Goal: Transaction & Acquisition: Purchase product/service

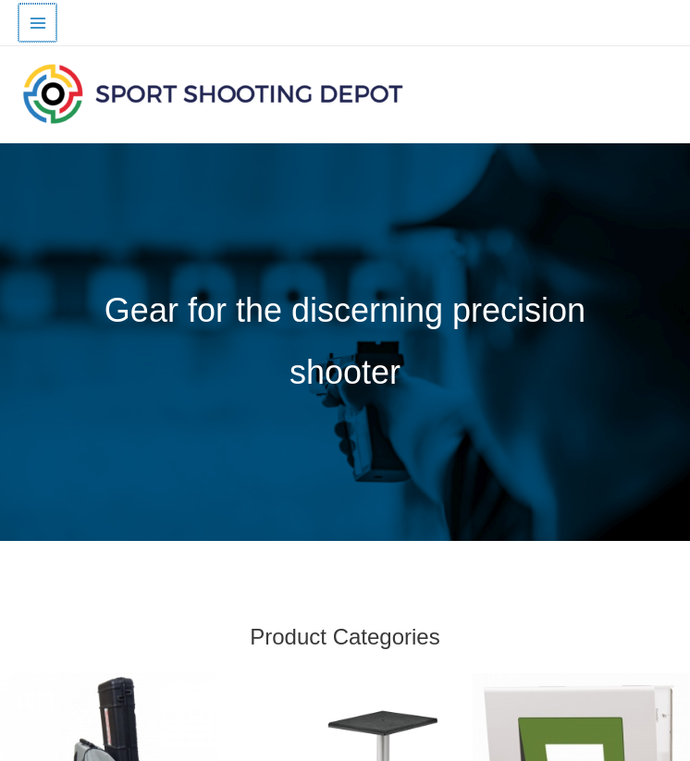
click at [33, 12] on button "Main Menu" at bounding box center [37, 23] width 38 height 38
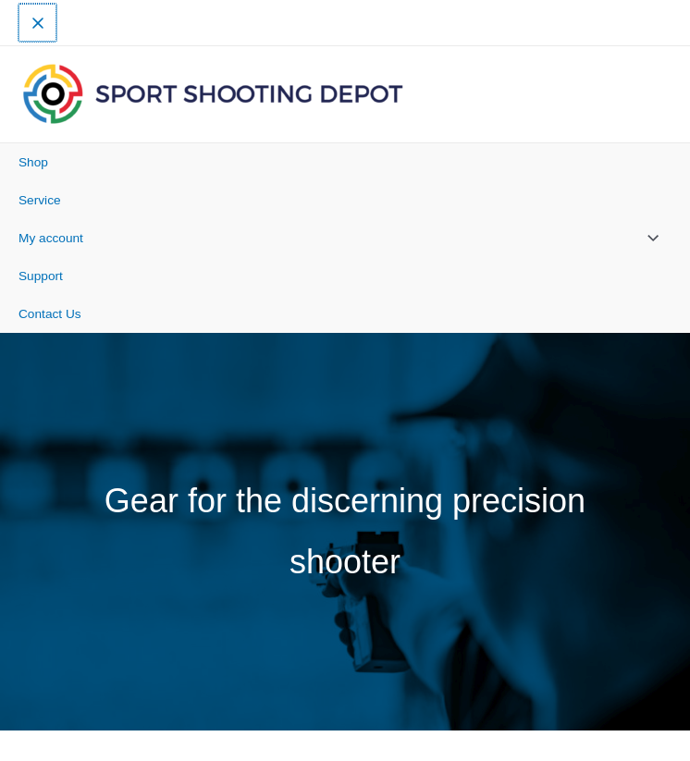
click at [33, 12] on button "Main Menu" at bounding box center [37, 23] width 38 height 38
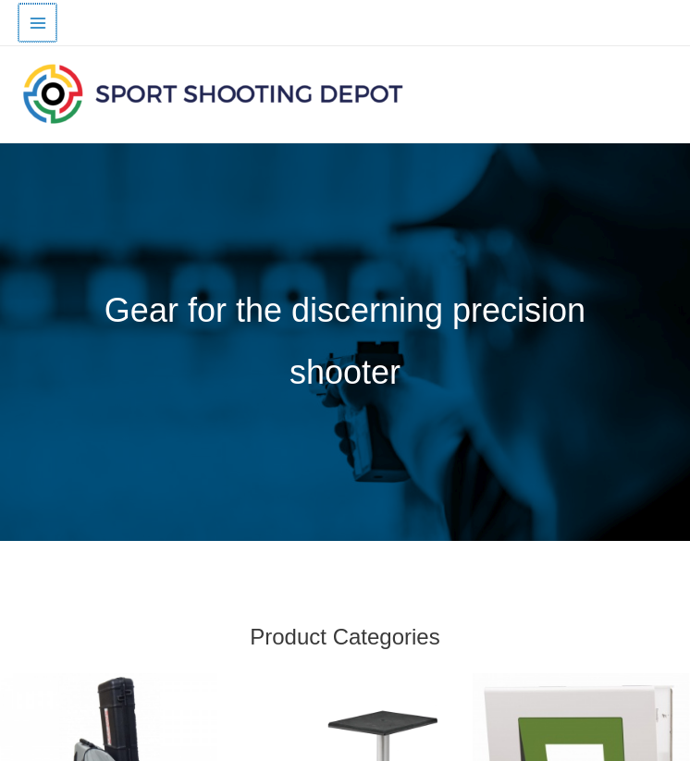
click at [31, 14] on icon "Main menu toggle" at bounding box center [38, 23] width 18 height 18
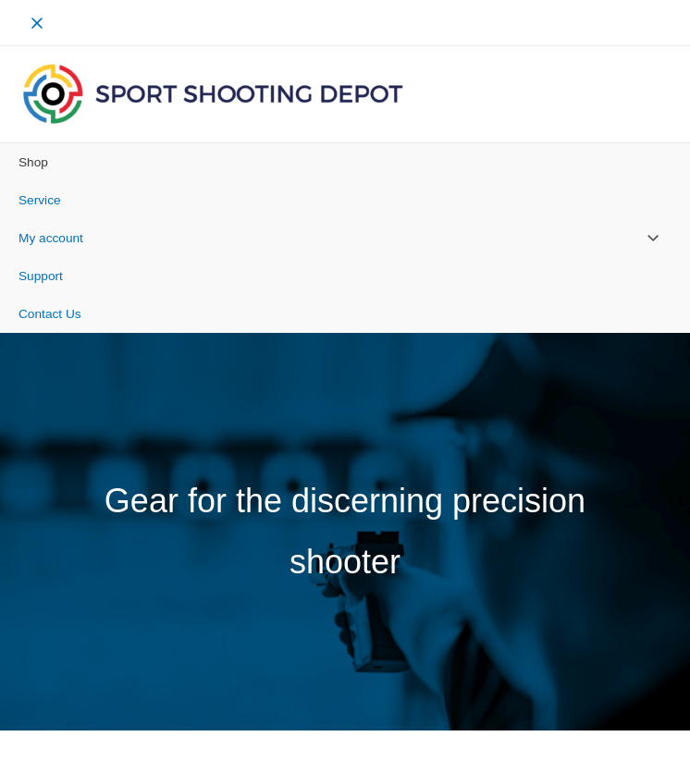
click at [43, 161] on span "Shop" at bounding box center [33, 162] width 30 height 14
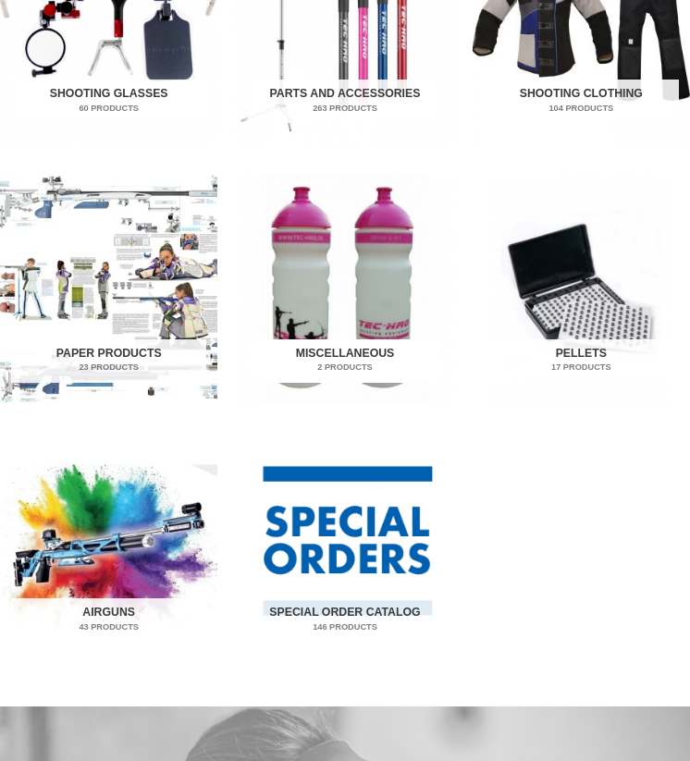
scroll to position [1208, 0]
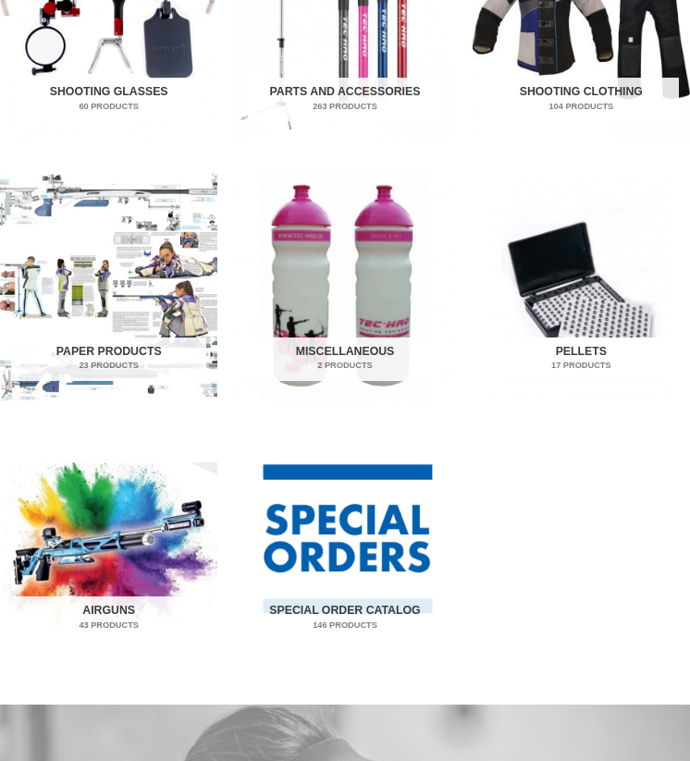
click at [642, 265] on img "Visit product category Pellets" at bounding box center [580, 286] width 217 height 227
click at [581, 352] on h2 "Pellets 17 Products" at bounding box center [580, 358] width 195 height 43
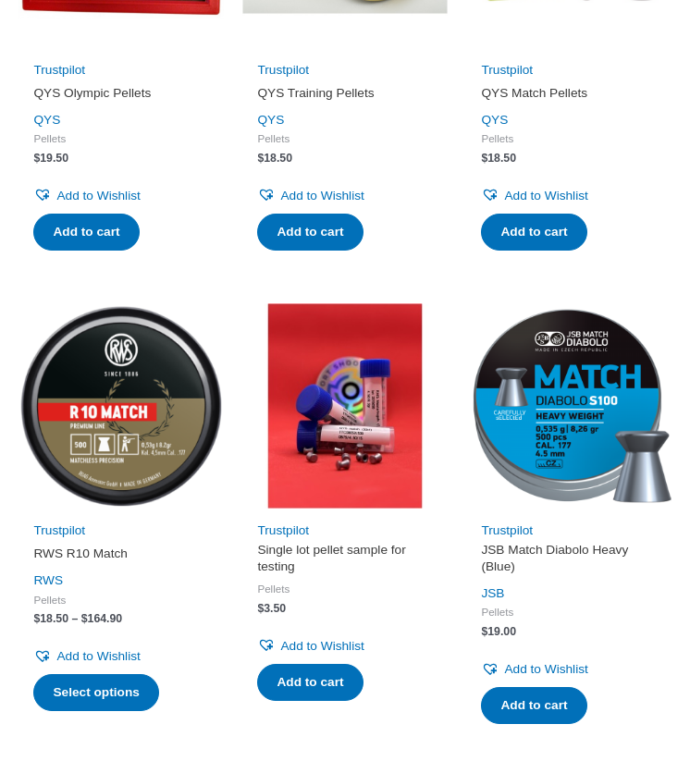
scroll to position [526, 0]
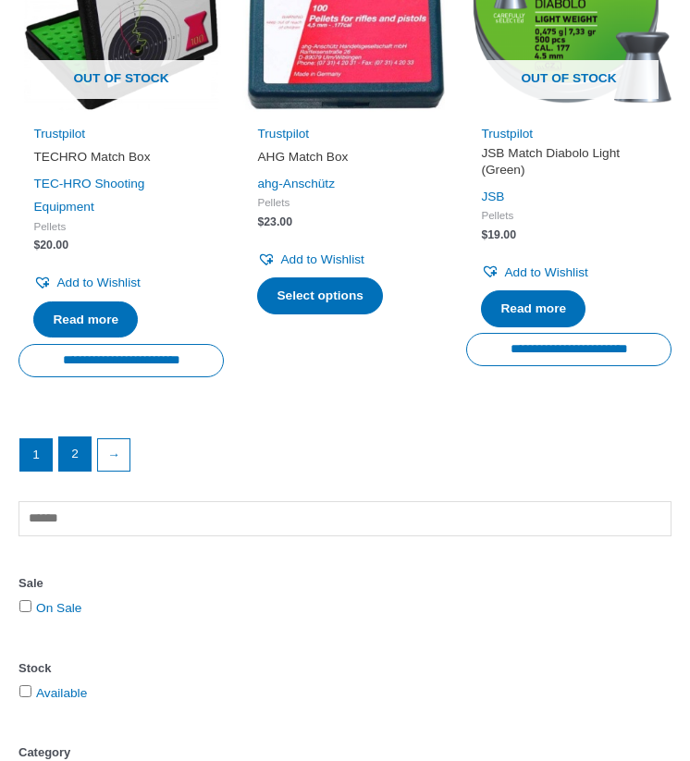
click at [67, 459] on link "2" at bounding box center [74, 453] width 31 height 33
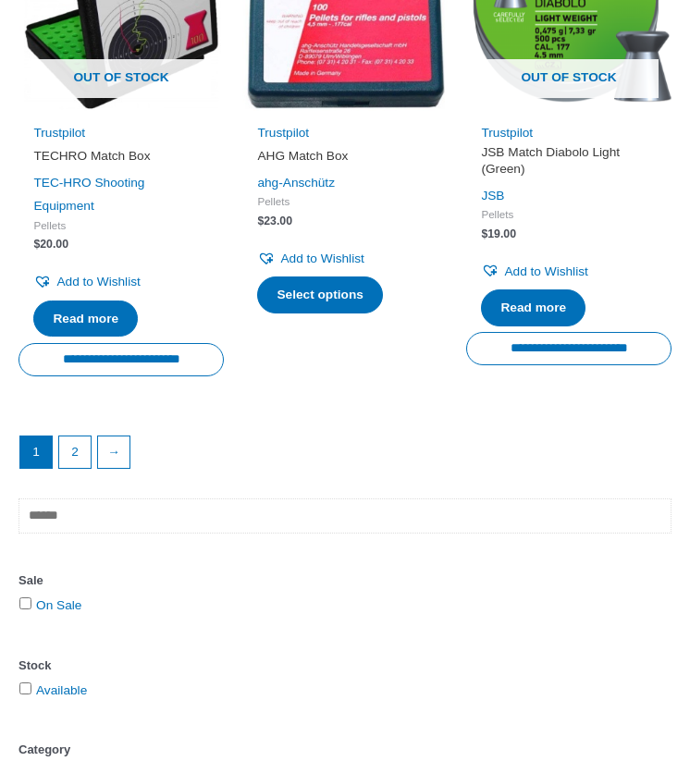
scroll to position [2375, 0]
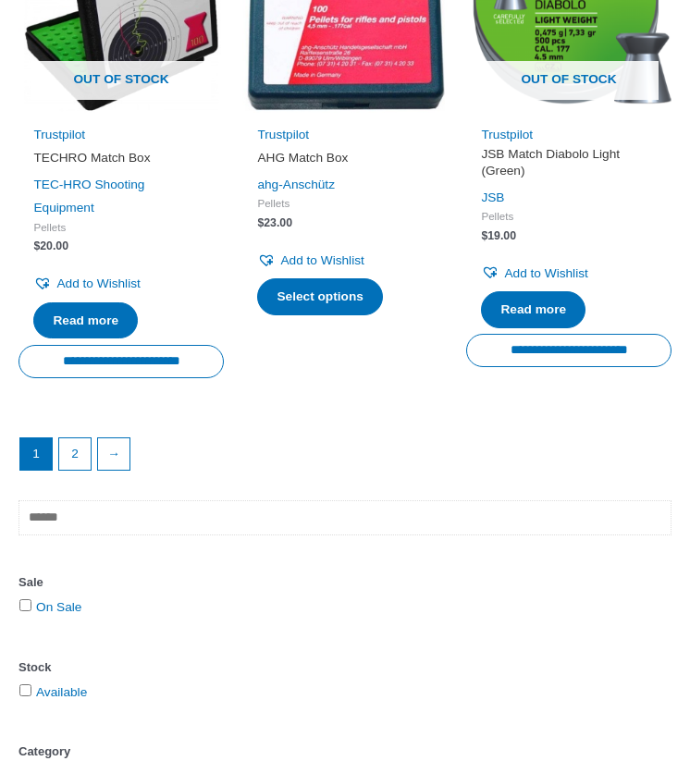
click at [288, 513] on input "text" at bounding box center [344, 517] width 653 height 35
type input "***"
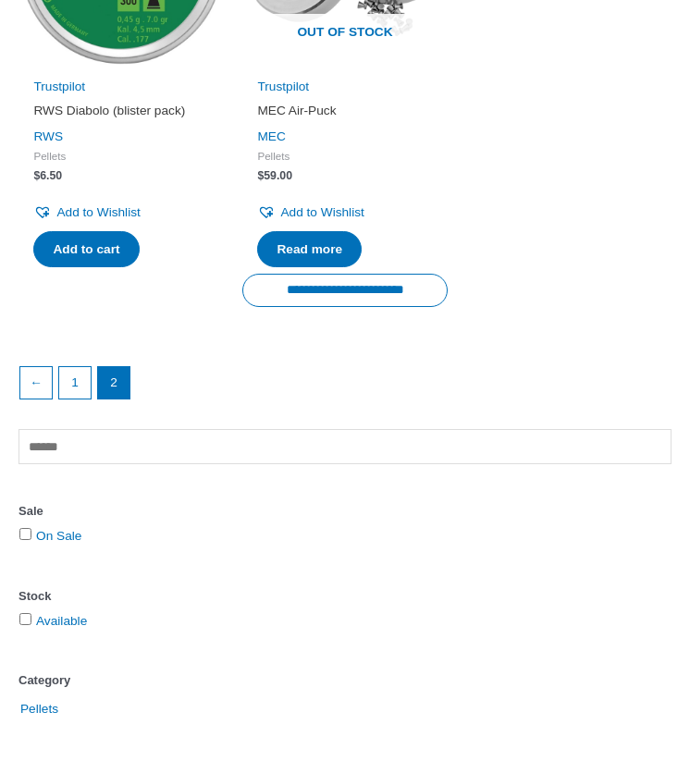
scroll to position [474, 0]
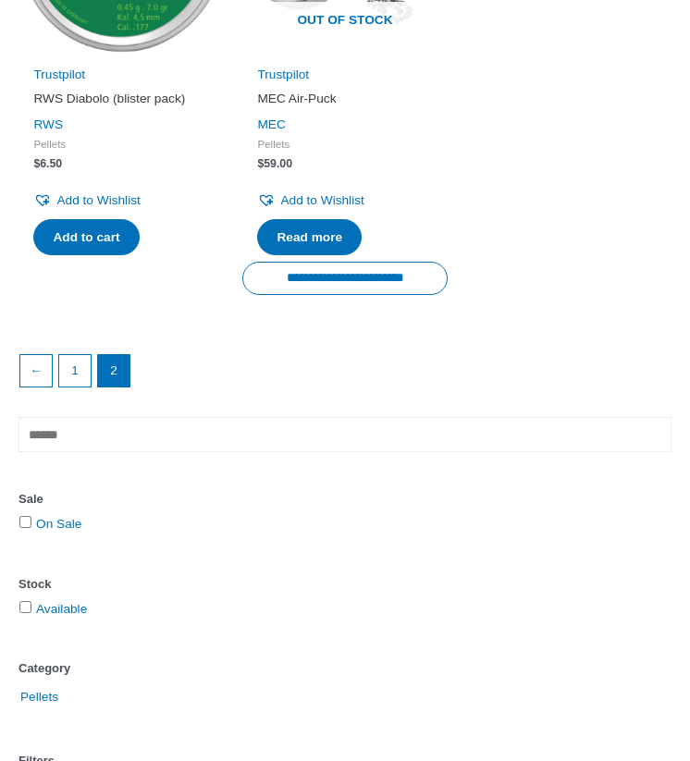
click at [219, 426] on input "text" at bounding box center [344, 434] width 653 height 35
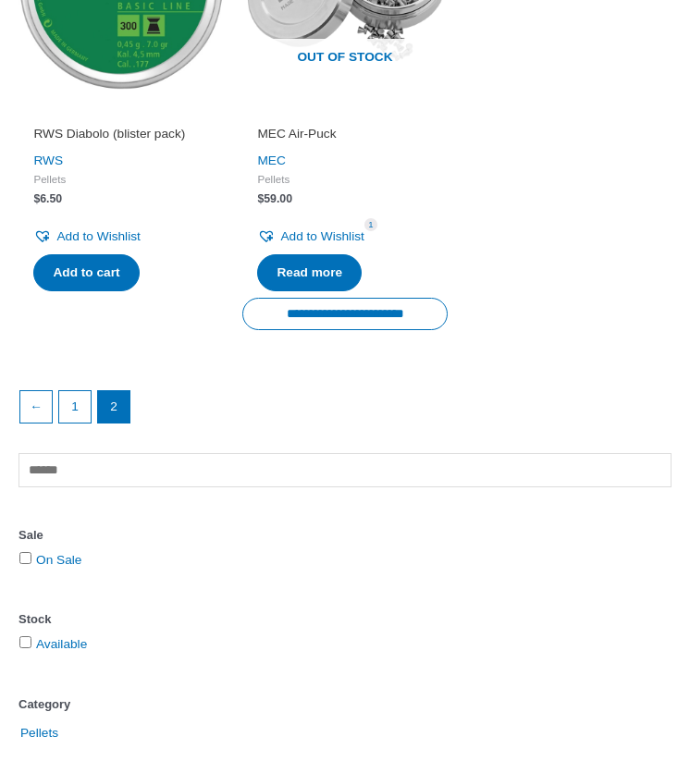
scroll to position [410, 0]
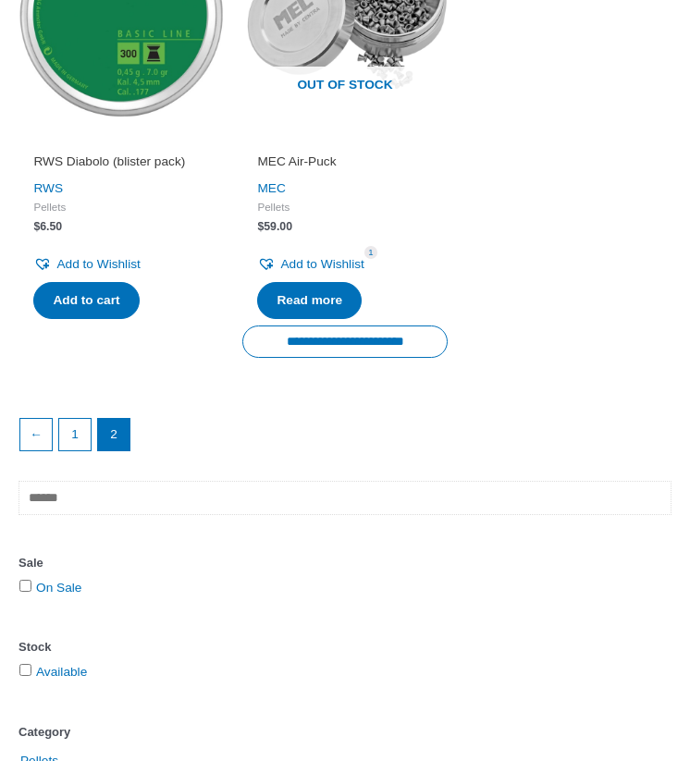
click at [218, 491] on input "text" at bounding box center [344, 498] width 653 height 35
type input "**********"
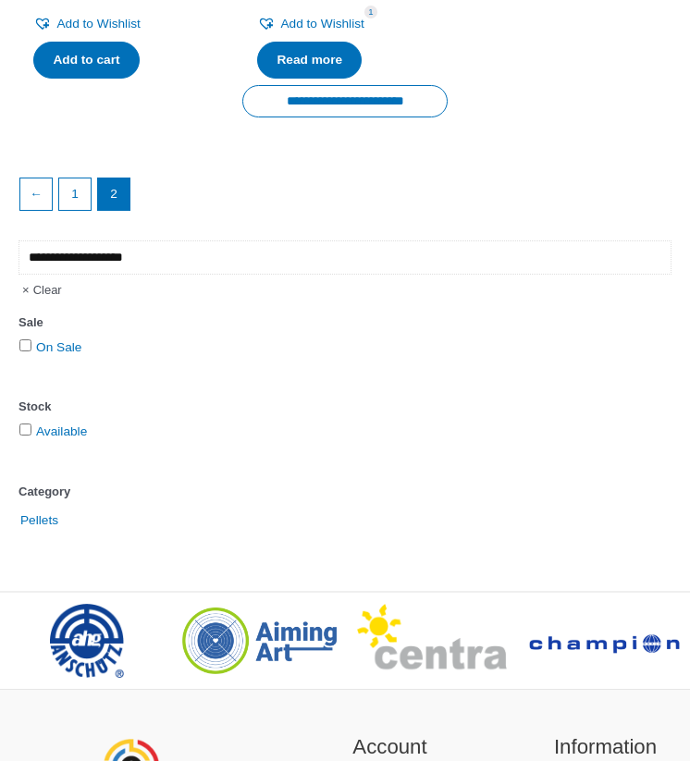
scroll to position [651, 0]
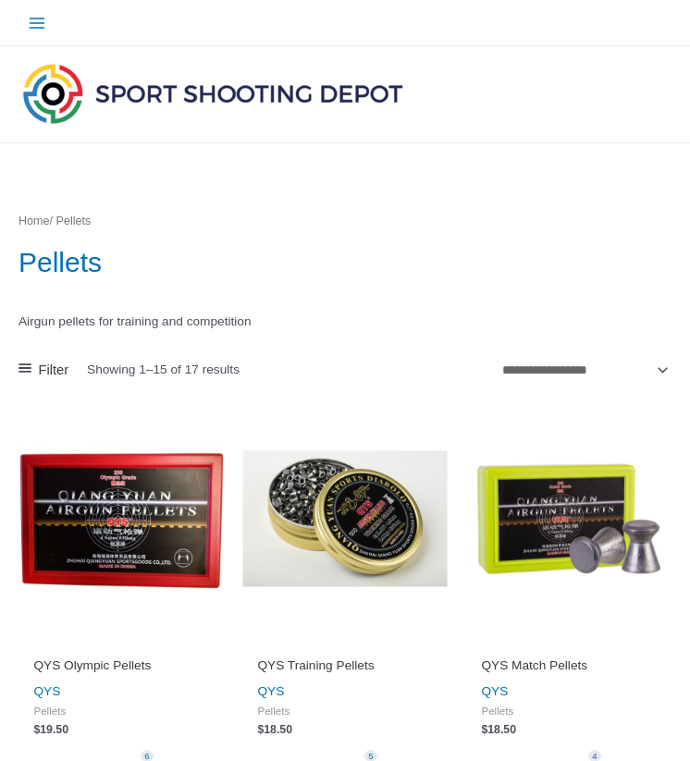
click at [92, 91] on img at bounding box center [212, 93] width 388 height 68
click at [45, 69] on img at bounding box center [212, 93] width 388 height 68
click at [39, 20] on icon "Main menu toggle" at bounding box center [38, 23] width 18 height 18
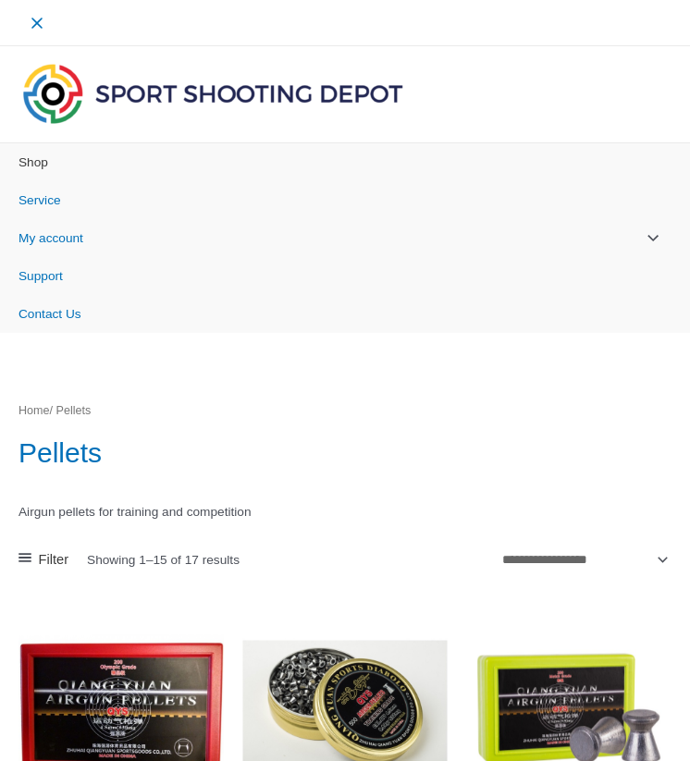
click at [36, 156] on span "Shop" at bounding box center [33, 162] width 30 height 14
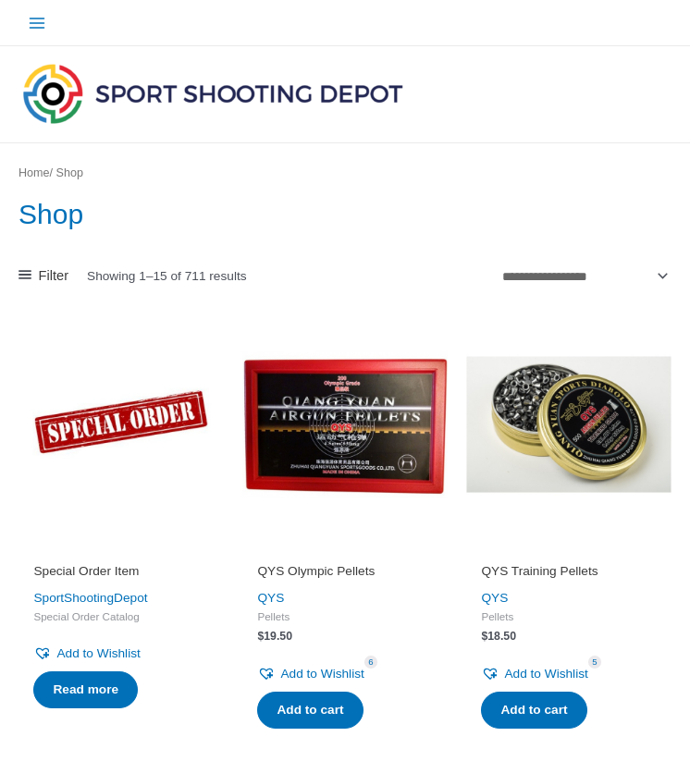
click at [529, 106] on div at bounding box center [277, 94] width 518 height 96
click at [33, 6] on button "Main Menu" at bounding box center [37, 23] width 38 height 38
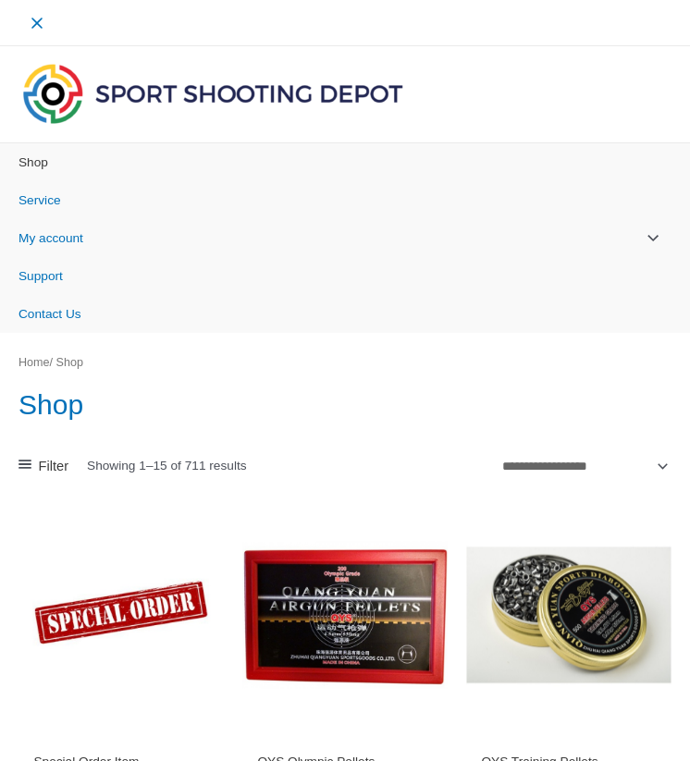
click at [47, 158] on span "Shop" at bounding box center [33, 162] width 30 height 14
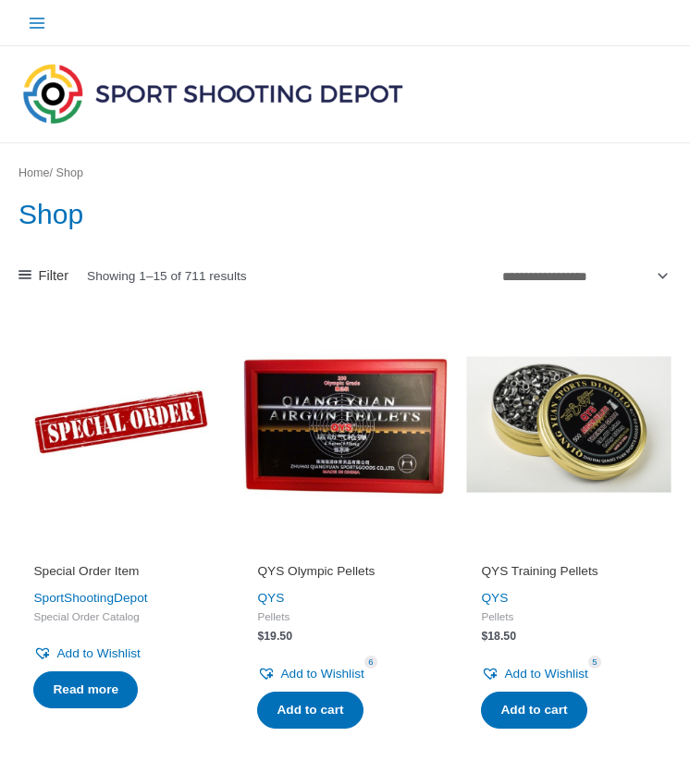
click at [51, 271] on span "Filter" at bounding box center [54, 275] width 31 height 25
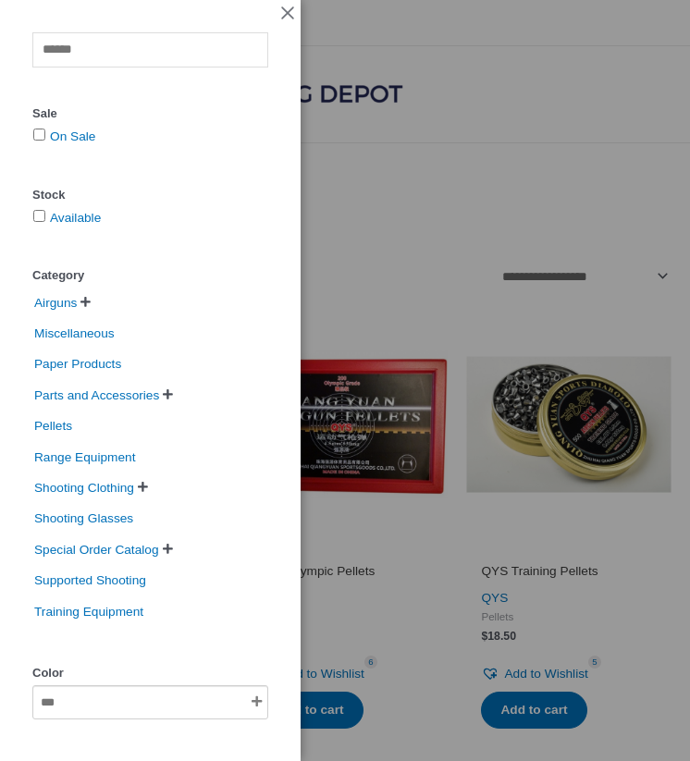
click at [85, 306] on span " " at bounding box center [86, 302] width 14 height 12
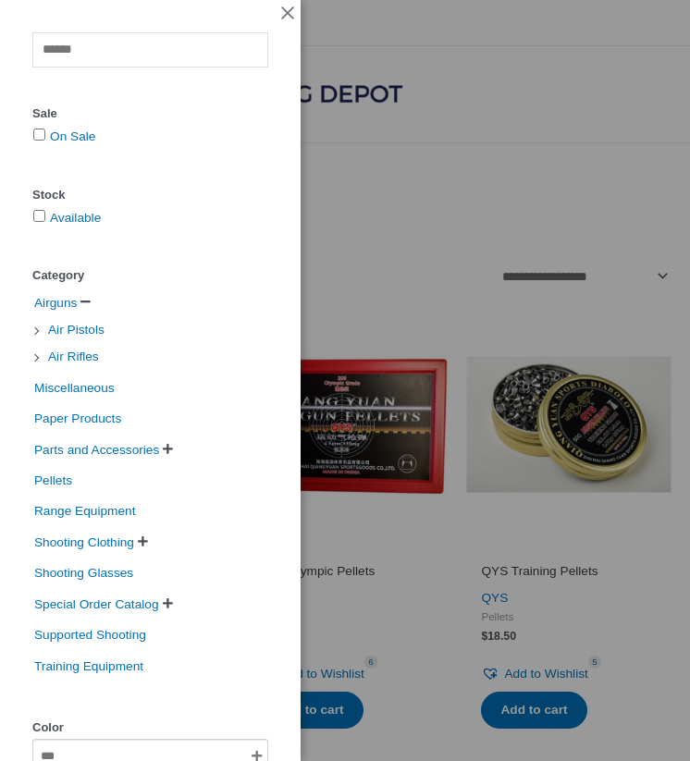
click at [88, 300] on span "" at bounding box center [85, 302] width 10 height 12
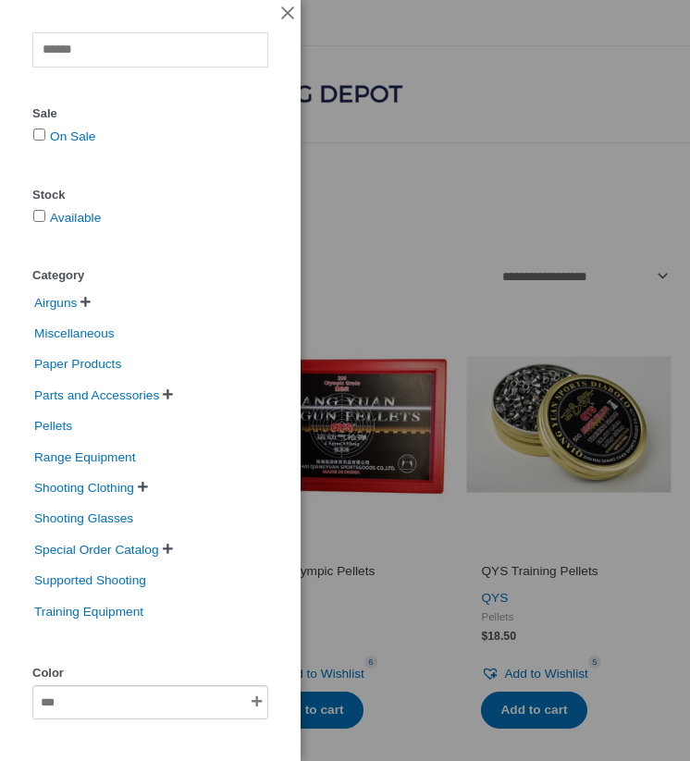
click at [187, 393] on li "Parts and Accessories   Air Cylinders and Accessories Butt-Plates Grips Magaz…" at bounding box center [150, 395] width 236 height 31
click at [173, 393] on span "" at bounding box center [168, 394] width 10 height 12
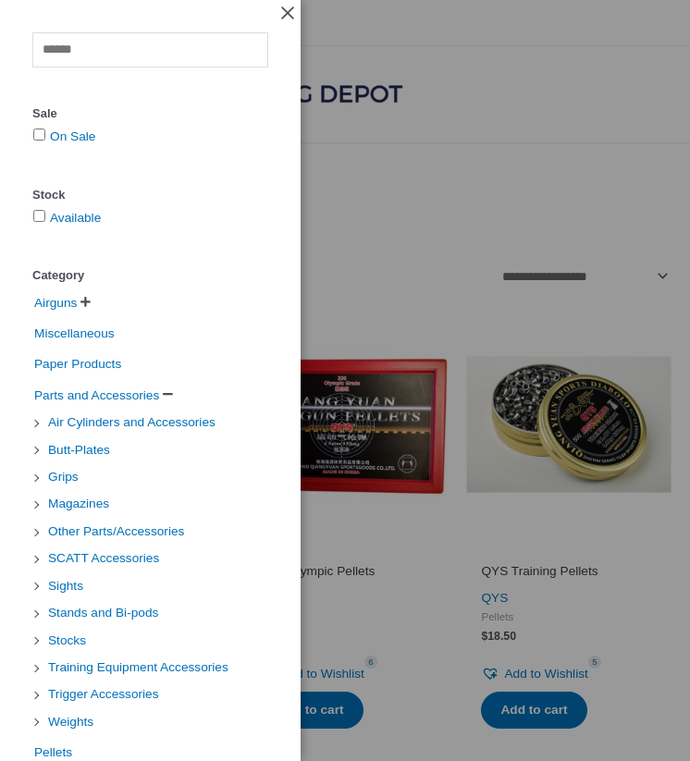
click at [287, 6] on span "Close Off-Canvas Sidebar" at bounding box center [287, 14] width 17 height 19
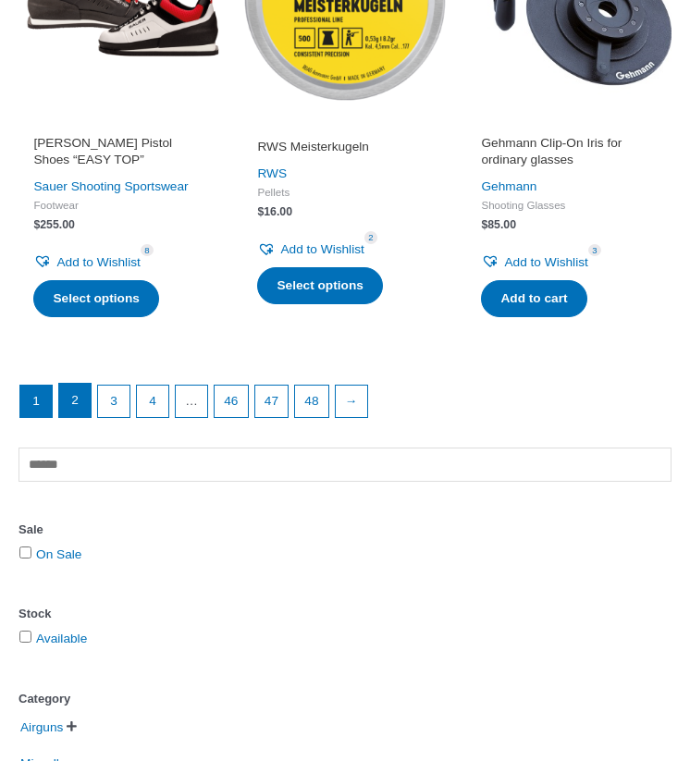
click at [81, 398] on link "2" at bounding box center [74, 400] width 31 height 33
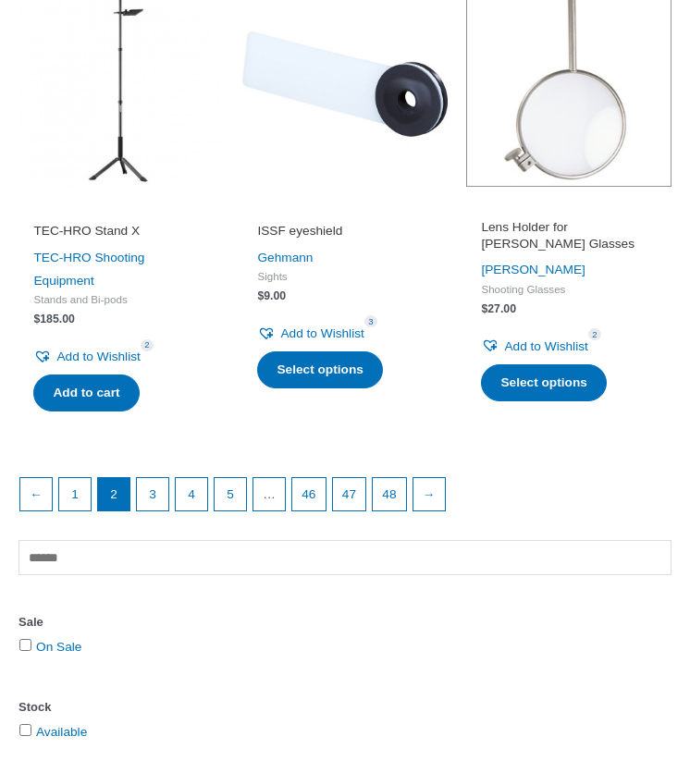
scroll to position [2162, 0]
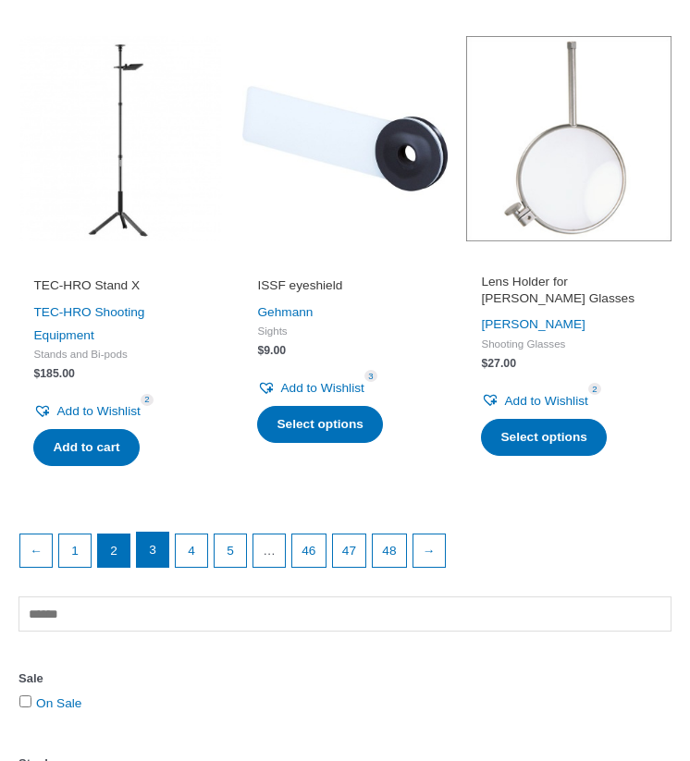
click at [159, 557] on link "3" at bounding box center [152, 548] width 31 height 33
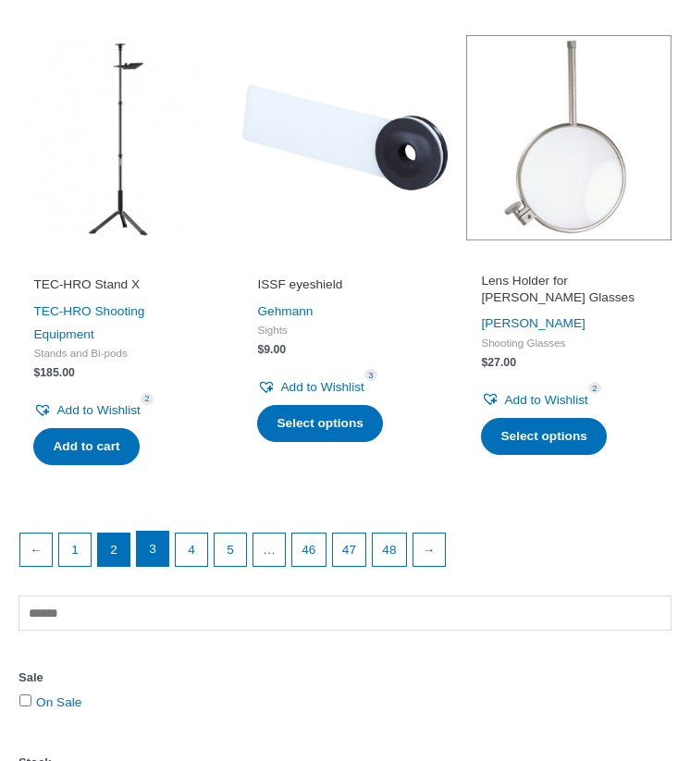
scroll to position [2164, 0]
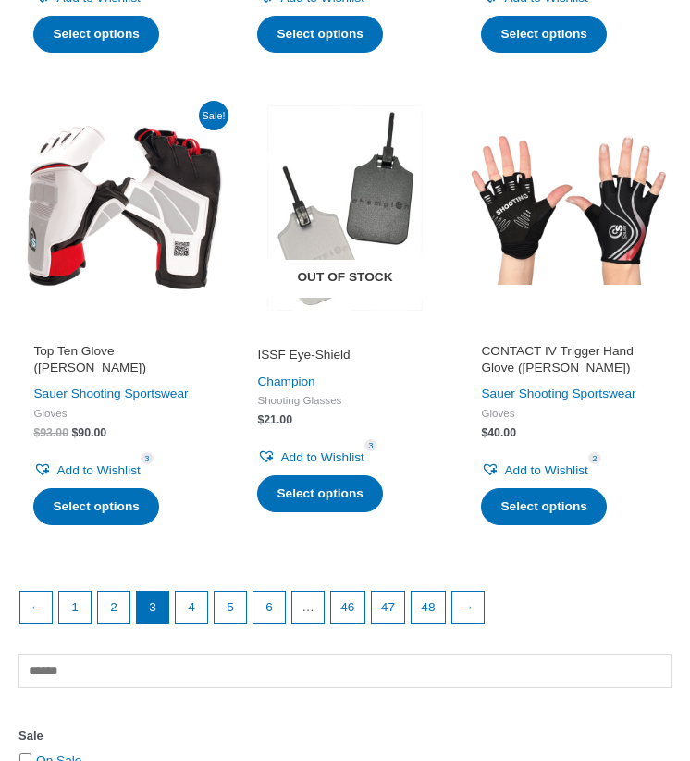
scroll to position [2151, 0]
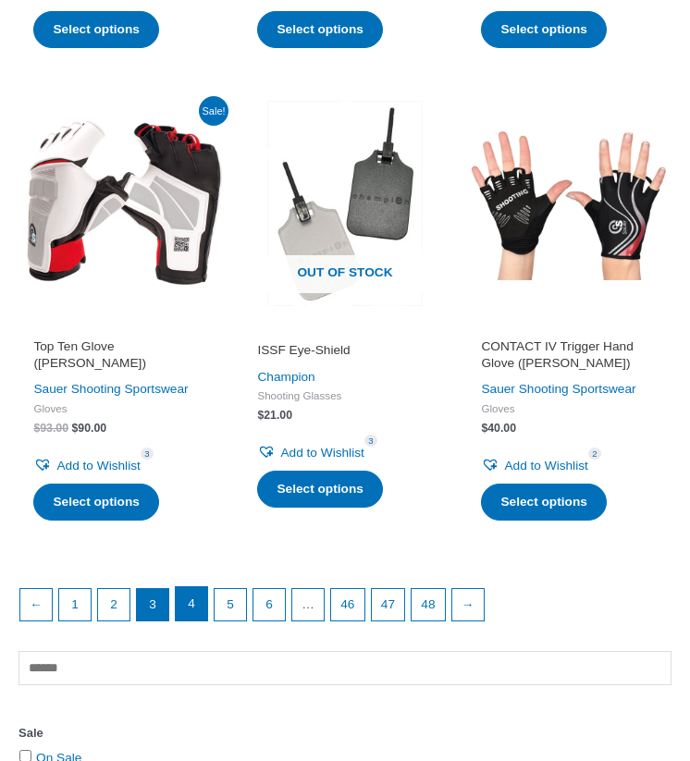
click at [202, 620] on link "4" at bounding box center [191, 603] width 31 height 33
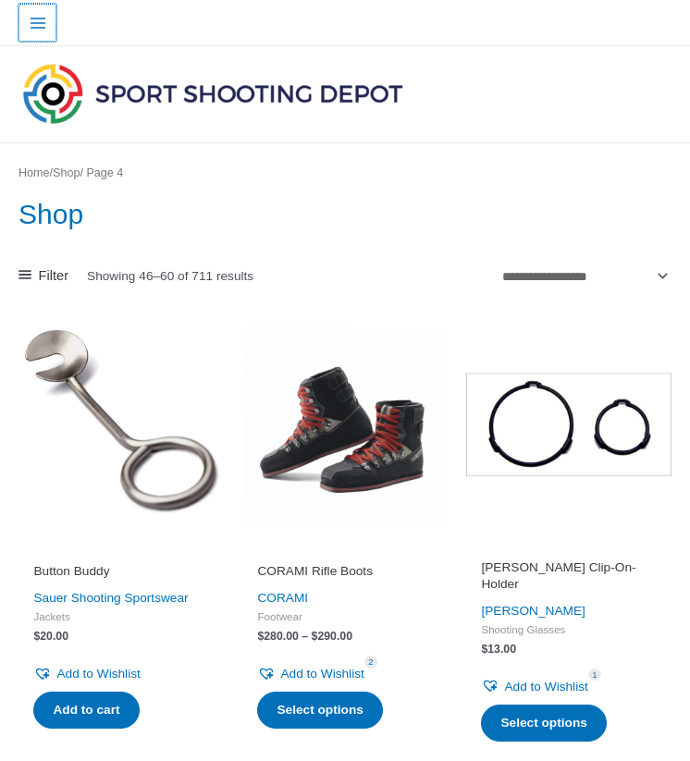
click at [38, 10] on button "Main Menu" at bounding box center [37, 23] width 38 height 38
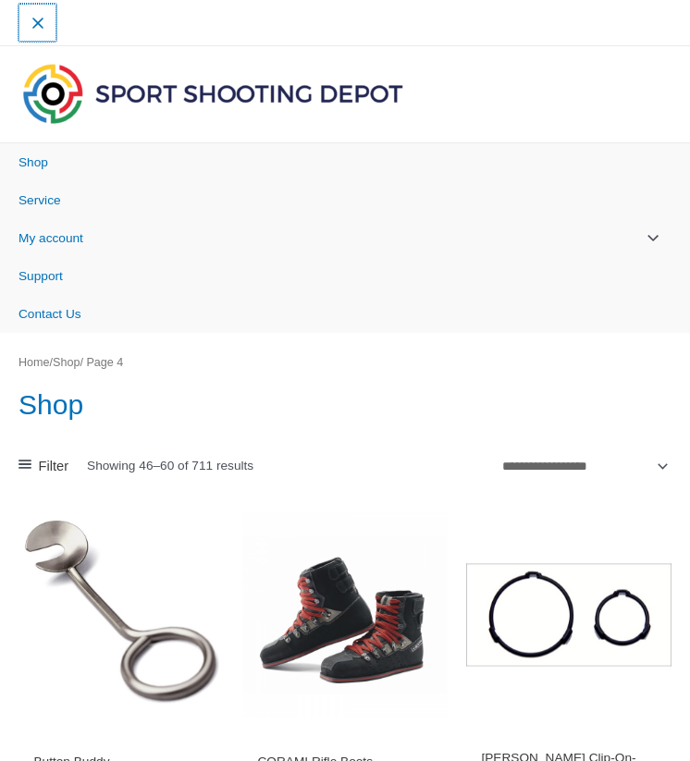
click at [40, 30] on icon "Main menu toggle" at bounding box center [38, 23] width 18 height 18
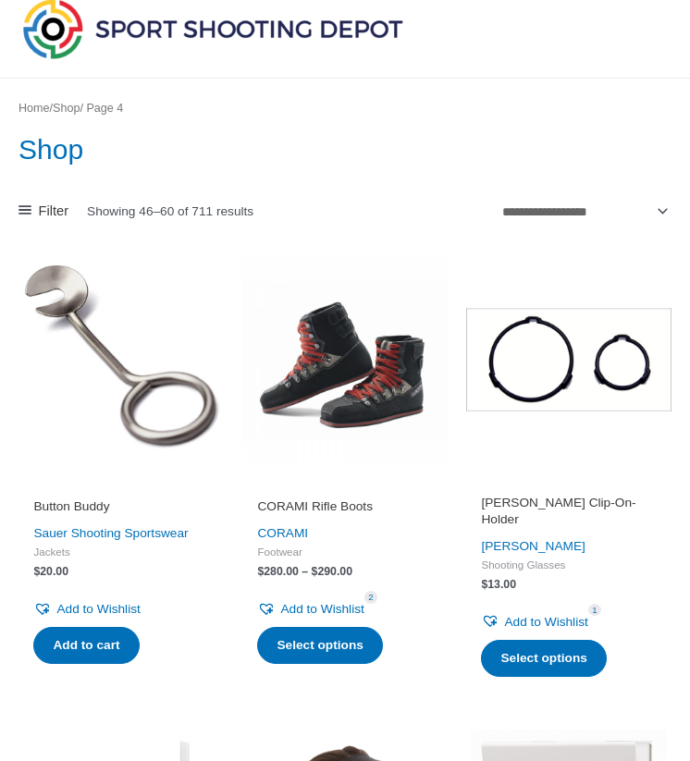
scroll to position [67, 0]
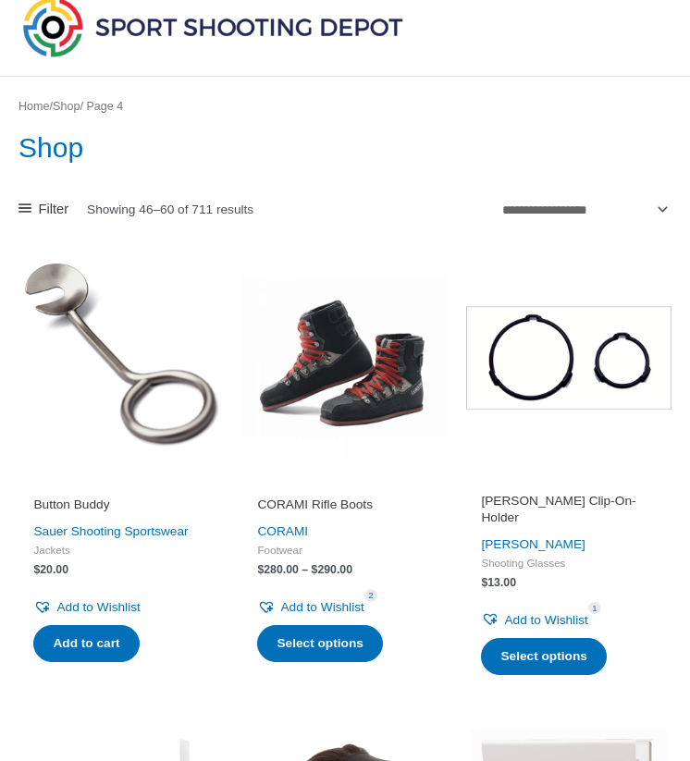
click at [18, 216] on span at bounding box center [24, 209] width 13 height 18
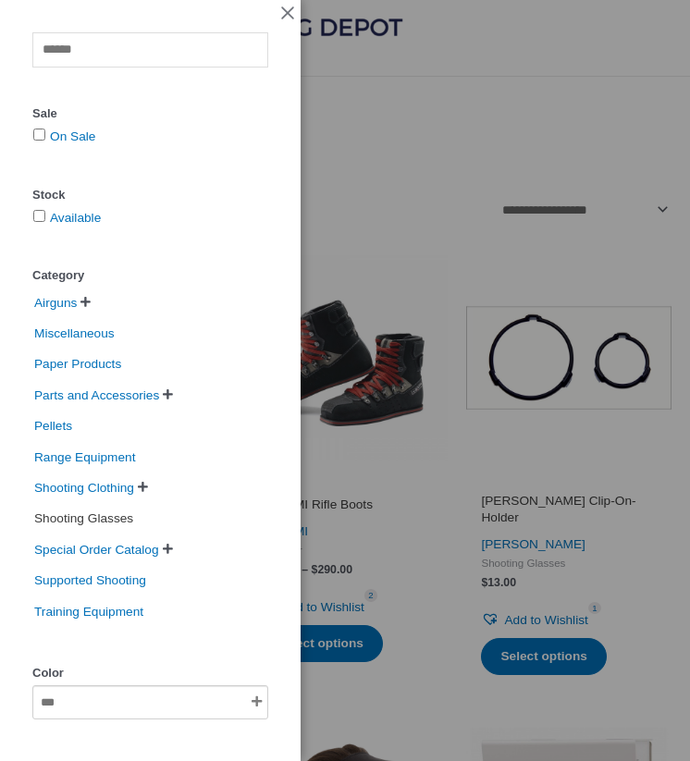
click at [134, 516] on span "Shooting Glasses" at bounding box center [83, 518] width 103 height 27
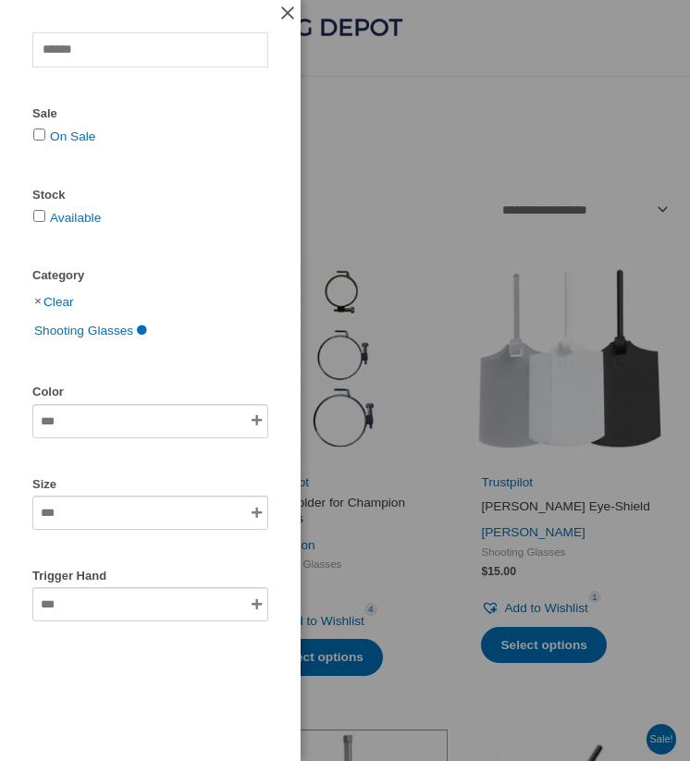
click at [280, 7] on span "Close Off-Canvas Sidebar" at bounding box center [287, 14] width 17 height 19
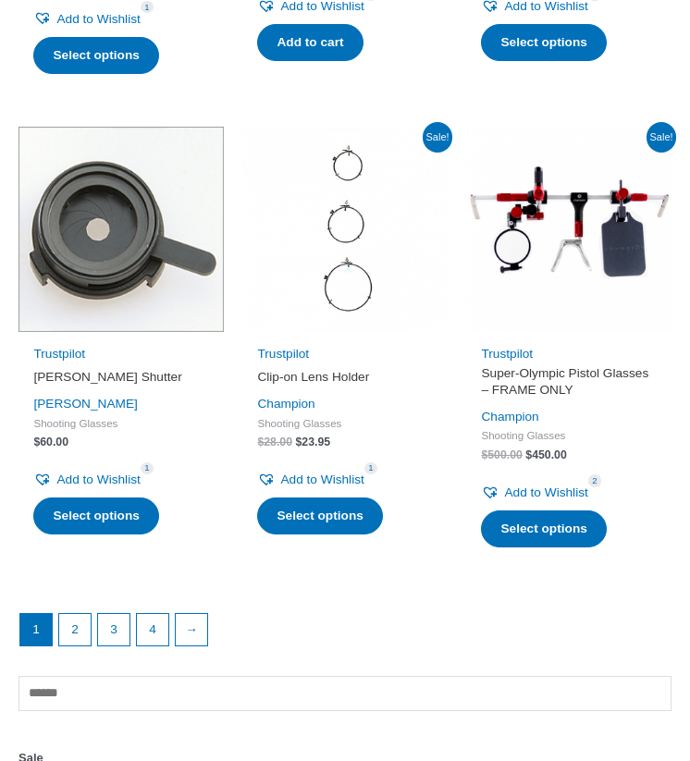
scroll to position [2153, 0]
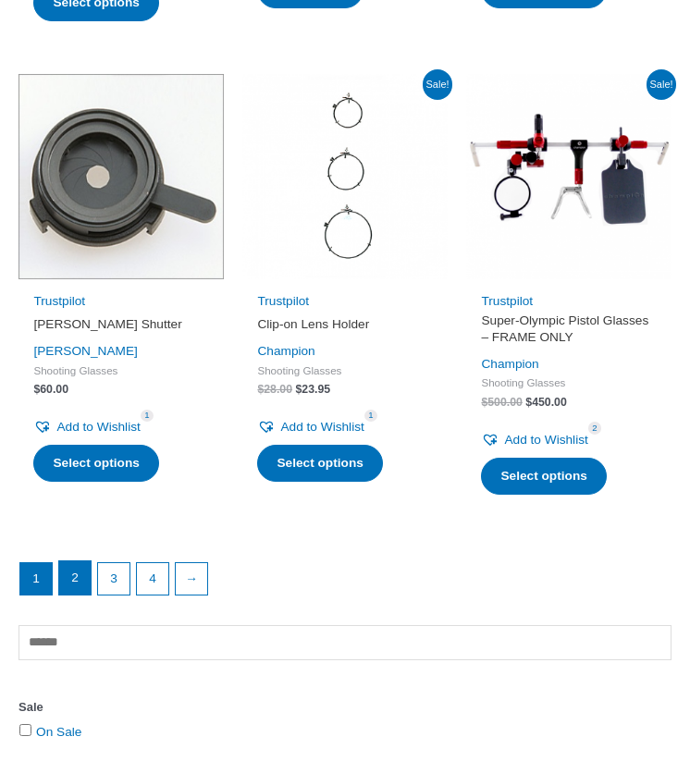
click at [76, 574] on link "2" at bounding box center [74, 577] width 31 height 33
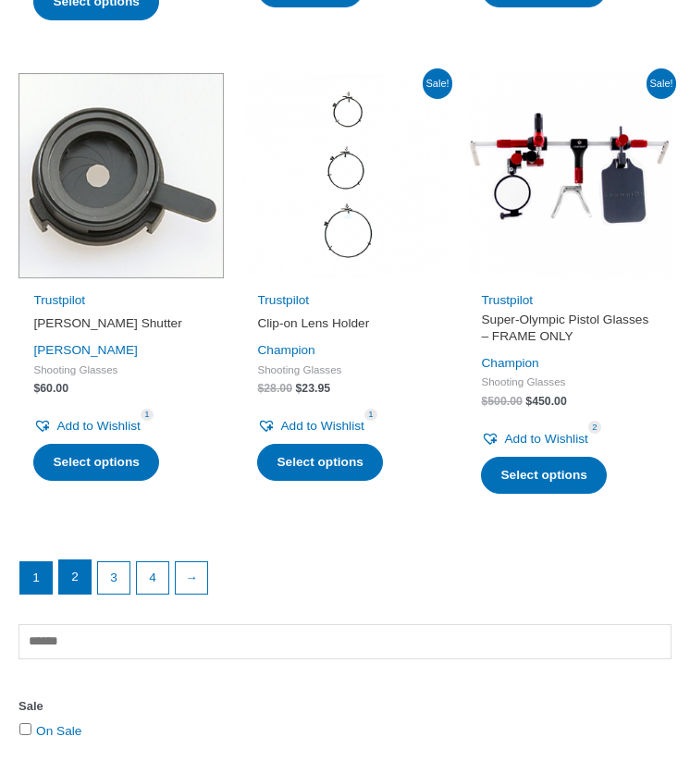
scroll to position [2155, 0]
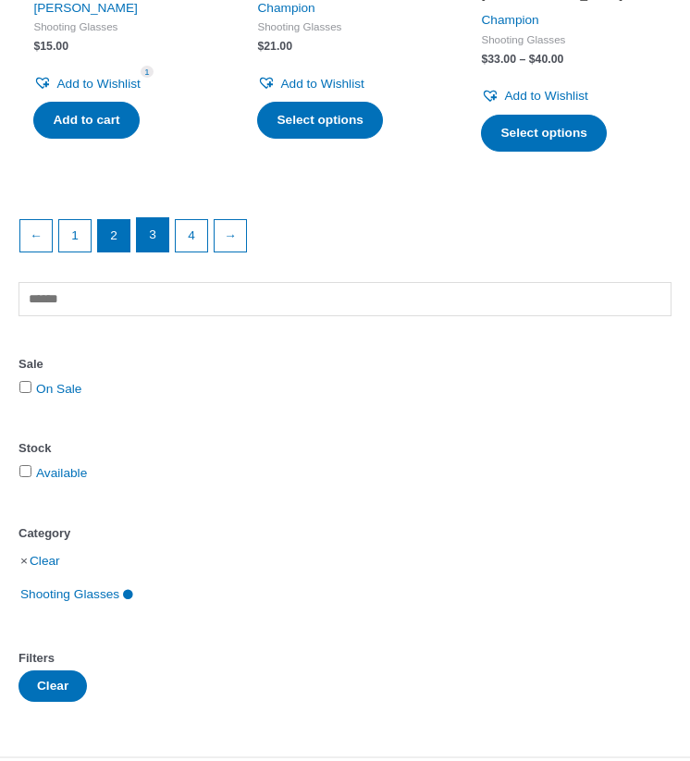
click at [166, 234] on link "3" at bounding box center [152, 234] width 31 height 33
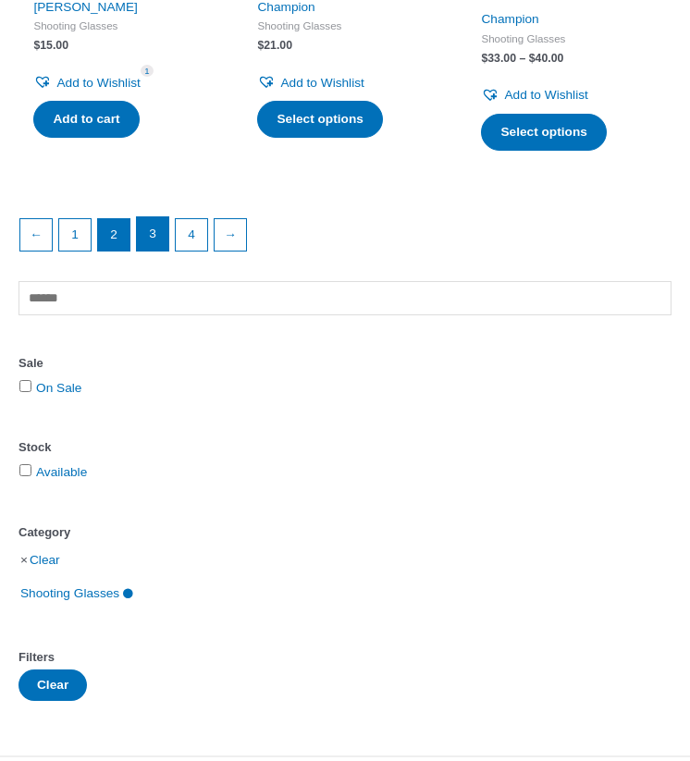
scroll to position [2489, 0]
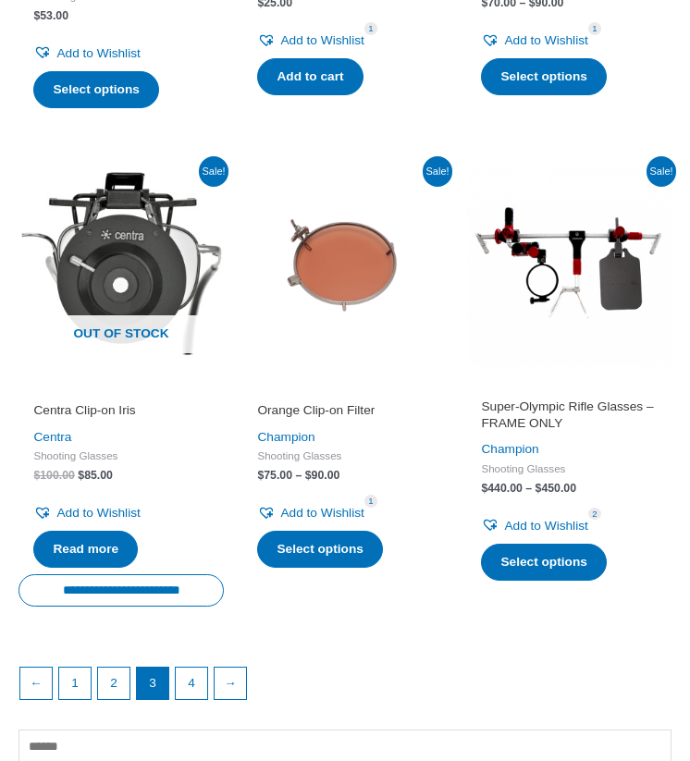
scroll to position [2123, 0]
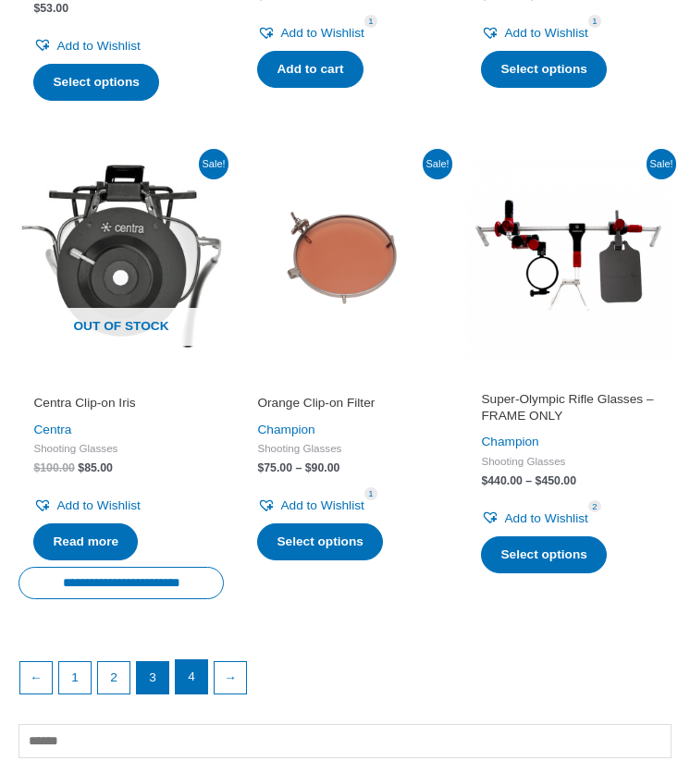
click at [191, 668] on link "4" at bounding box center [191, 676] width 31 height 33
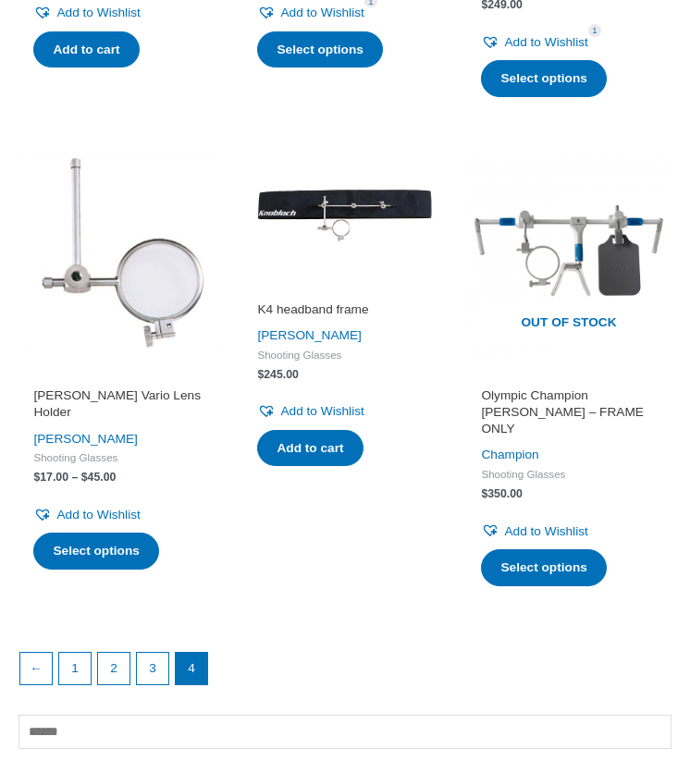
scroll to position [2111, 0]
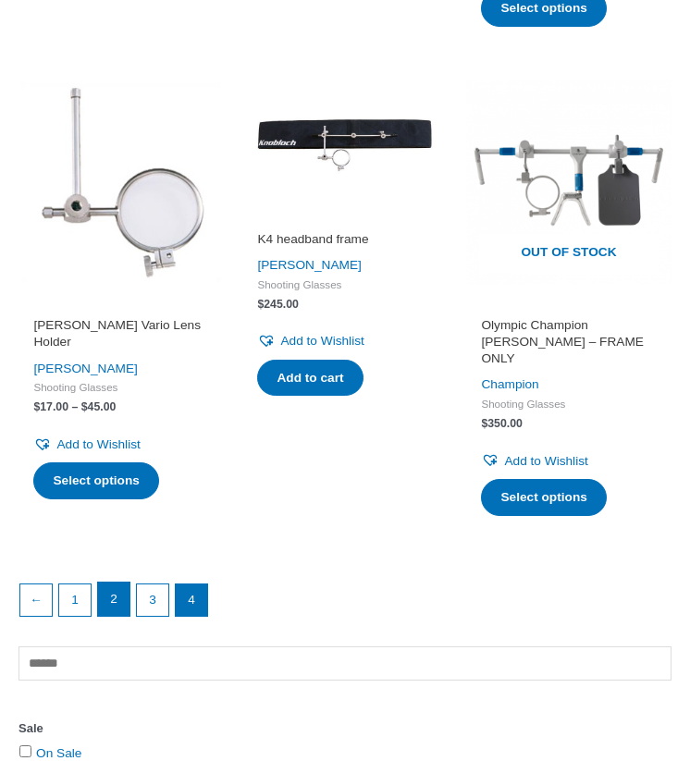
click at [108, 592] on link "2" at bounding box center [113, 598] width 31 height 33
